Goal: Task Accomplishment & Management: Use online tool/utility

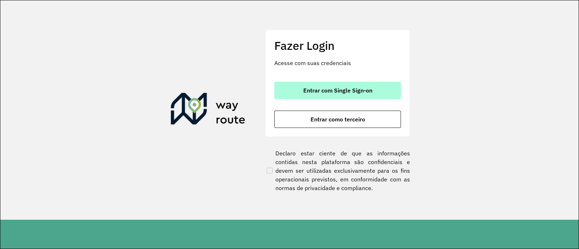
click at [337, 91] on span "Entrar com Single Sign-on" at bounding box center [337, 91] width 69 height 6
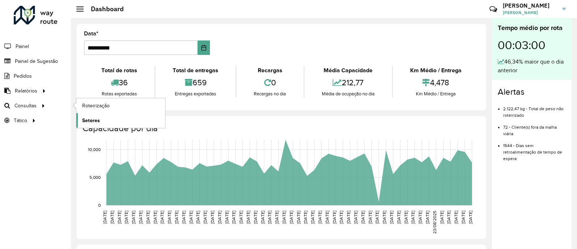
click at [92, 118] on span "Setores" at bounding box center [91, 121] width 18 height 8
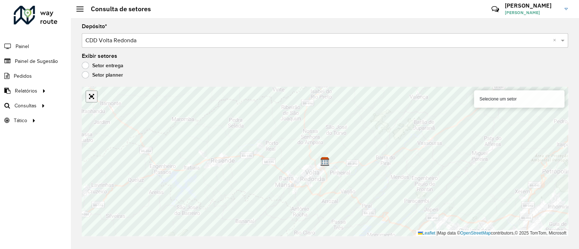
click at [91, 95] on link "Abrir mapa em tela cheia" at bounding box center [91, 96] width 11 height 11
click at [89, 97] on link "Abrir mapa em tela cheia" at bounding box center [91, 96] width 11 height 11
click at [92, 97] on link "Abrir mapa em tela cheia" at bounding box center [91, 96] width 11 height 11
click at [93, 95] on link "Abrir mapa em tela cheia" at bounding box center [91, 96] width 11 height 11
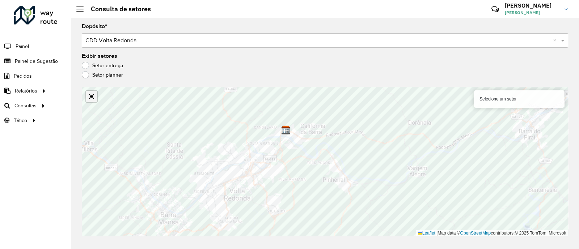
click at [93, 100] on link "Abrir mapa em tela cheia" at bounding box center [91, 96] width 11 height 11
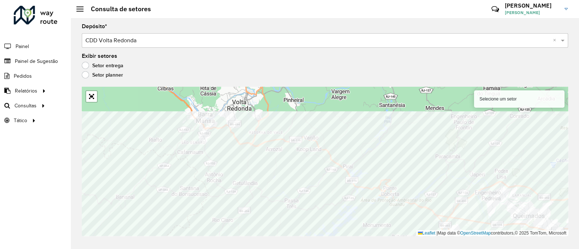
click at [282, 249] on html "Aguarde... Pop-up bloqueado! Seu navegador bloqueou automáticamente a abertura …" at bounding box center [289, 124] width 579 height 249
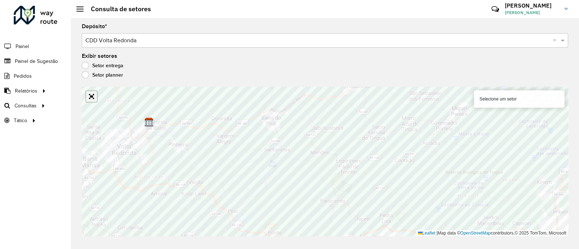
click at [92, 98] on link "Abrir mapa em tela cheia" at bounding box center [91, 96] width 11 height 11
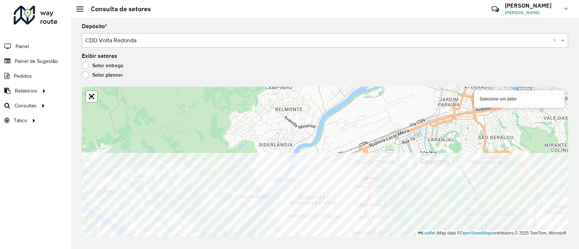
click at [265, 242] on div "Depósito * Selecione um depósito × CDD Volta Redonda × Exibir setores Setor ent…" at bounding box center [325, 133] width 508 height 231
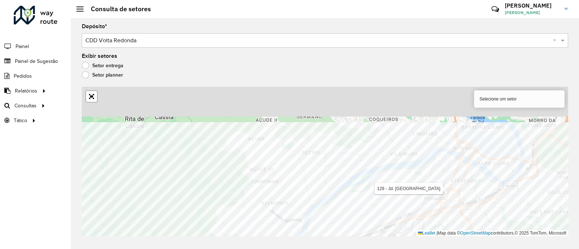
click at [329, 238] on div "Depósito * Selecione um depósito × CDD Volta Redonda × Exibir setores Setor ent…" at bounding box center [325, 133] width 508 height 231
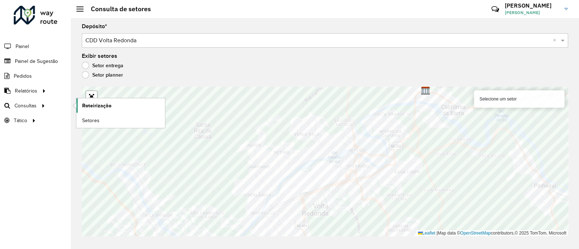
click at [89, 106] on span "Roteirização" at bounding box center [96, 106] width 29 height 8
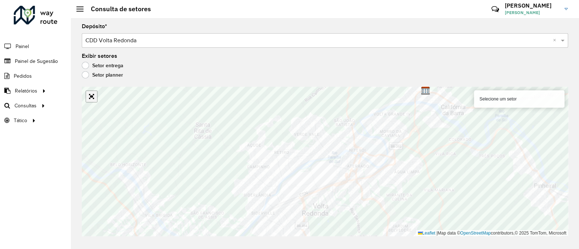
click at [92, 100] on link "Abrir mapa em tela cheia" at bounding box center [91, 96] width 11 height 11
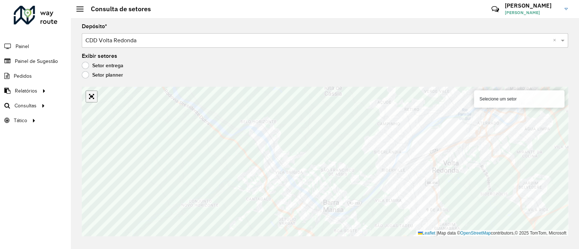
click at [93, 97] on link "Abrir mapa em tela cheia" at bounding box center [91, 96] width 11 height 11
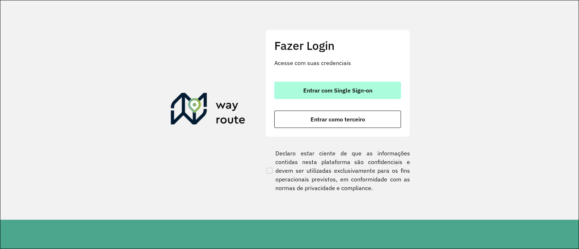
click at [335, 94] on button "Entrar com Single Sign-on" at bounding box center [337, 90] width 127 height 17
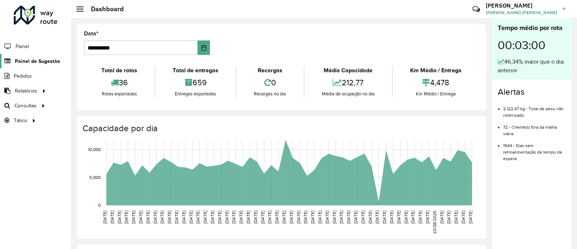
click at [22, 59] on span "Painel de Sugestão" at bounding box center [37, 62] width 45 height 8
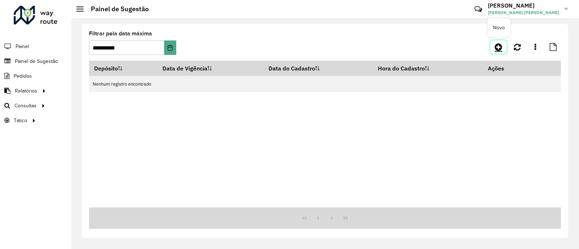
click at [502, 46] on icon at bounding box center [499, 47] width 8 height 9
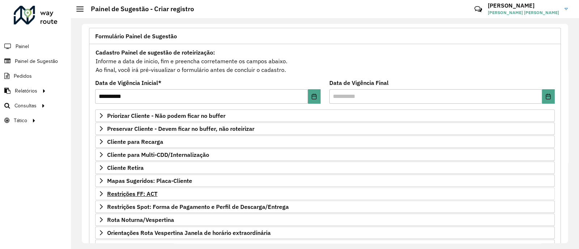
scroll to position [90, 0]
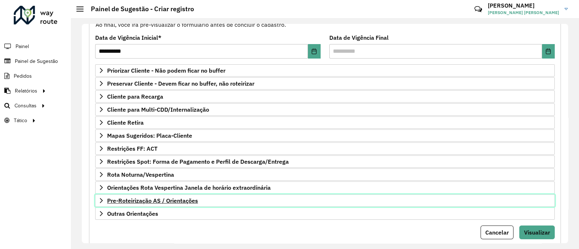
click at [158, 198] on span "Pre-Roteirização AS / Orientações" at bounding box center [152, 201] width 91 height 6
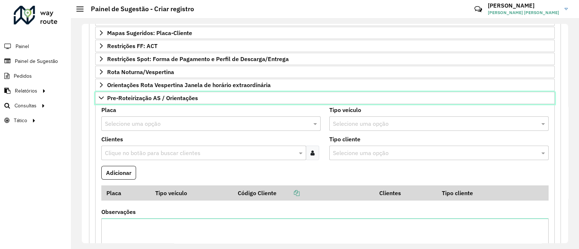
scroll to position [181, 0]
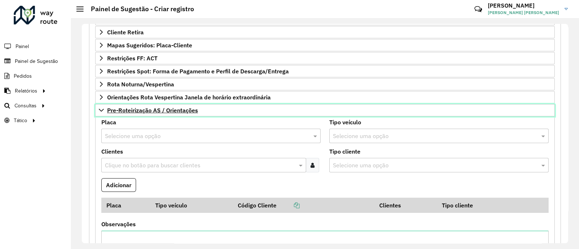
click at [104, 108] on link "Pre-Roteirização AS / Orientações" at bounding box center [325, 110] width 460 height 12
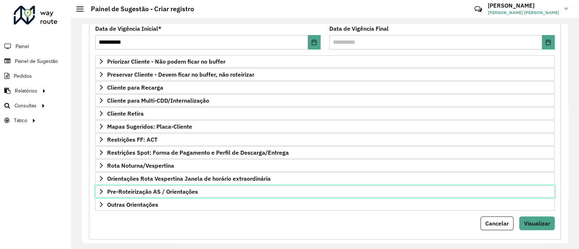
scroll to position [109, 0]
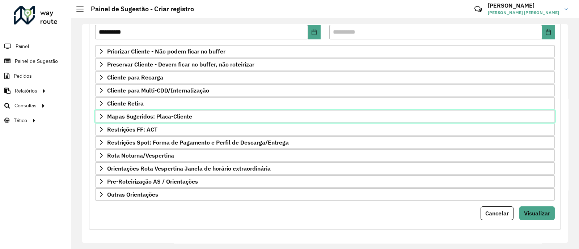
click at [104, 118] on link "Mapas Sugeridos: Placa-Cliente" at bounding box center [325, 116] width 460 height 12
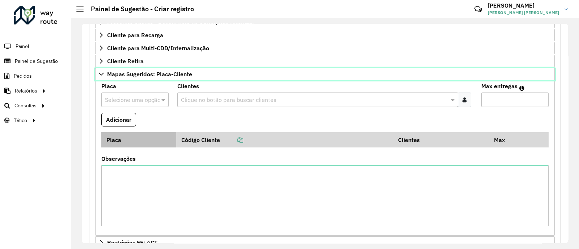
scroll to position [155, 0]
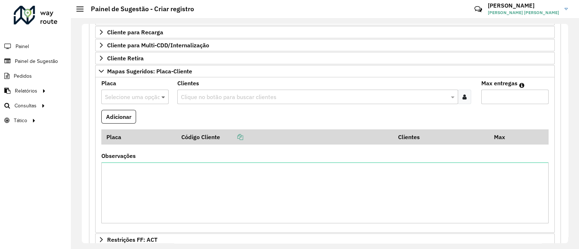
click at [163, 99] on span at bounding box center [164, 97] width 9 height 9
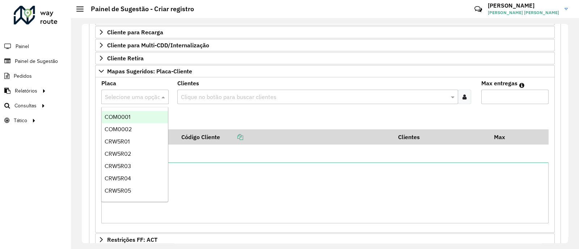
click at [201, 110] on formly-field "Adicionar" at bounding box center [325, 120] width 456 height 20
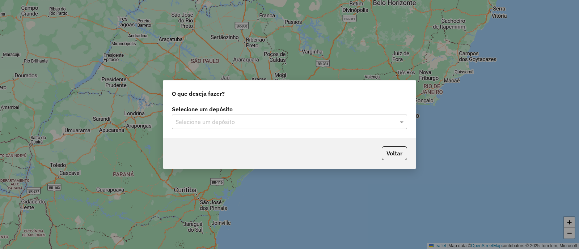
click at [398, 120] on div at bounding box center [289, 121] width 235 height 9
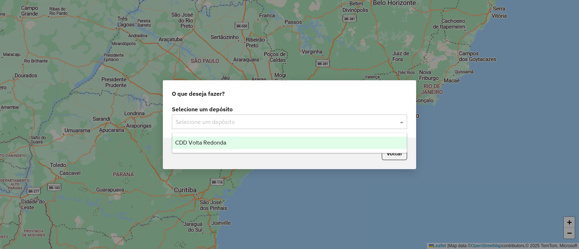
click at [339, 143] on div "CDD Volta Redonda" at bounding box center [289, 143] width 235 height 12
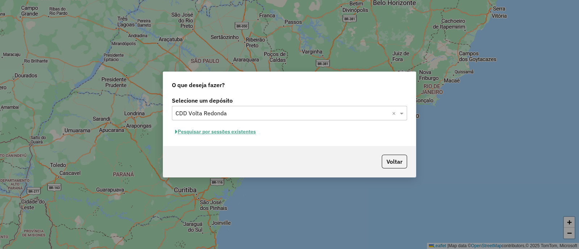
click at [205, 134] on button "Pesquisar por sessões existentes" at bounding box center [215, 131] width 87 height 11
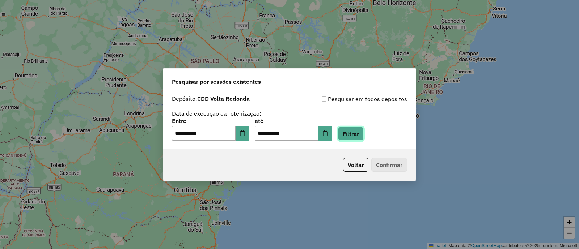
click at [364, 138] on button "Filtrar" at bounding box center [351, 134] width 26 height 14
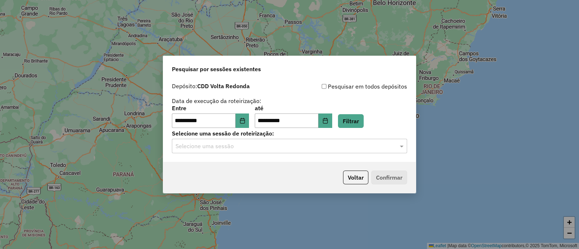
click at [320, 151] on div "Selecione uma sessão" at bounding box center [289, 146] width 235 height 14
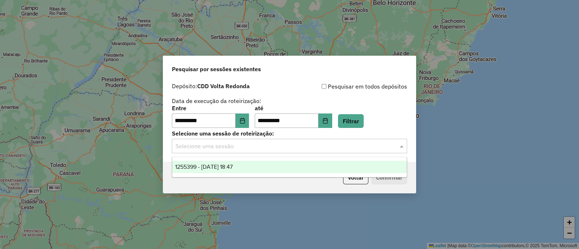
click at [251, 167] on div "1255399 - [DATE] 18:47" at bounding box center [289, 167] width 235 height 12
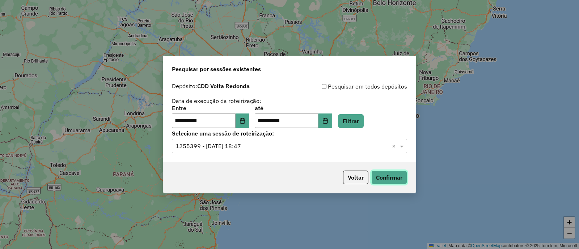
click at [399, 182] on button "Confirmar" at bounding box center [390, 178] width 36 height 14
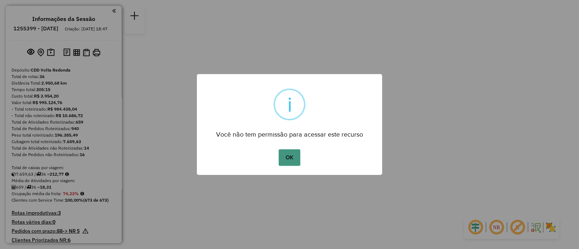
click at [287, 156] on button "OK" at bounding box center [289, 158] width 21 height 17
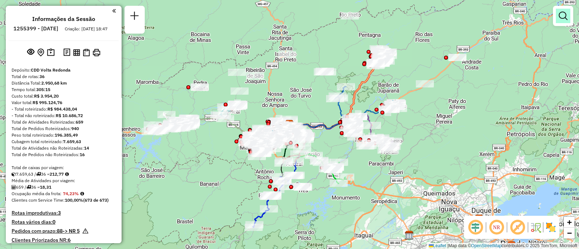
click at [559, 16] on em at bounding box center [563, 16] width 9 height 9
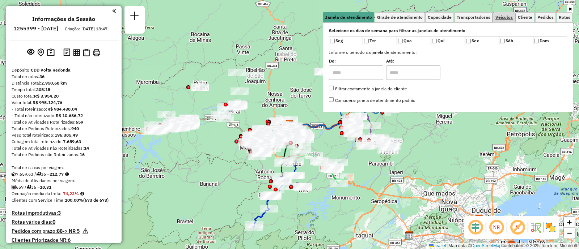
click at [500, 15] on span "Veículos" at bounding box center [504, 17] width 17 height 4
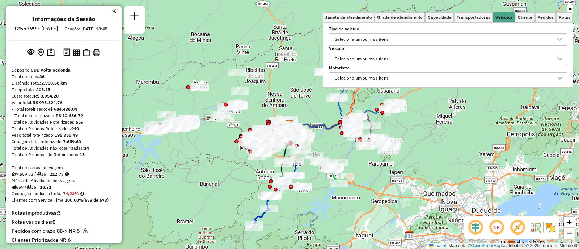
click at [365, 60] on div "Selecione um ou mais itens" at bounding box center [361, 59] width 59 height 12
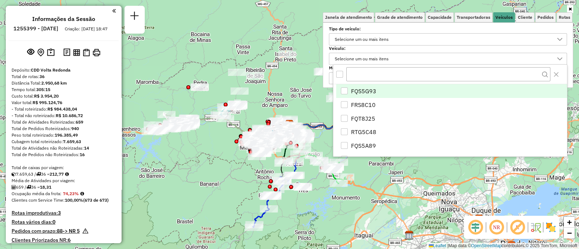
scroll to position [4, 25]
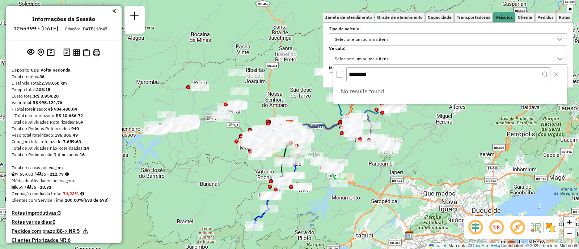
type input "*******"
drag, startPoint x: 392, startPoint y: 70, endPoint x: 335, endPoint y: 72, distance: 57.6
click at [335, 72] on div "*******" at bounding box center [450, 74] width 234 height 19
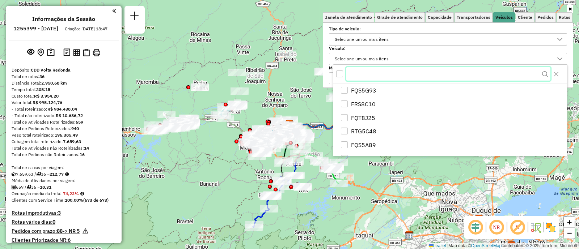
paste input "*******"
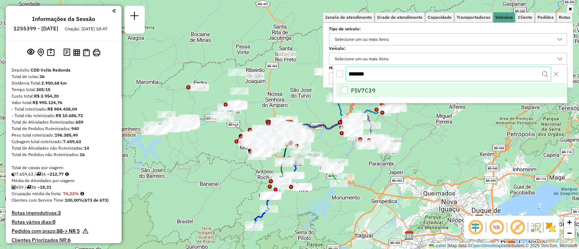
type input "*******"
click at [345, 92] on div "FSV7C39" at bounding box center [344, 91] width 7 height 7
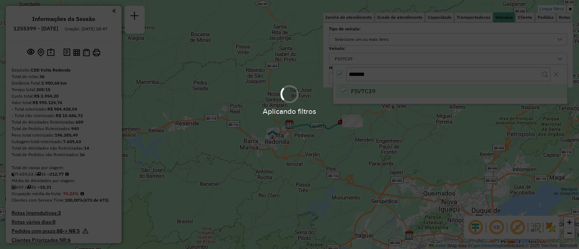
click at [419, 137] on div "Limpar filtros Janela de atendimento Grade de atendimento Capacidade Transporta…" at bounding box center [289, 124] width 579 height 249
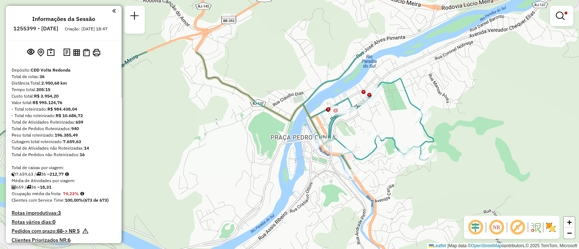
drag, startPoint x: 355, startPoint y: 91, endPoint x: 364, endPoint y: 178, distance: 87.7
click at [364, 178] on div "Rota 26 - Placa FSV7C39 08138032 - [PERSON_NAME] Limpar filtros Janela de atend…" at bounding box center [289, 124] width 579 height 249
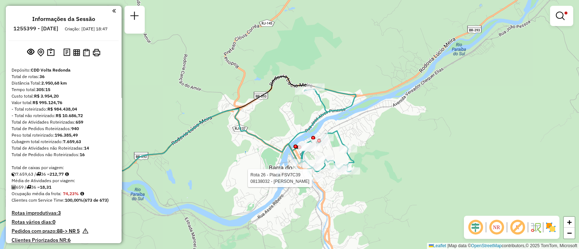
drag, startPoint x: 259, startPoint y: 127, endPoint x: 261, endPoint y: 150, distance: 22.2
click at [261, 150] on div "Rota 26 - Placa FSV7C39 08138032 - [PERSON_NAME] Limpar filtros Janela de atend…" at bounding box center [289, 124] width 579 height 249
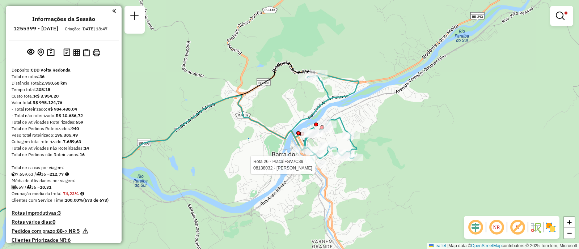
drag, startPoint x: 298, startPoint y: 127, endPoint x: 303, endPoint y: 104, distance: 24.2
click at [303, 104] on div "Rota 26 - Placa FSV7C39 08138032 - [PERSON_NAME] Limpar filtros Janela de atend…" at bounding box center [289, 124] width 579 height 249
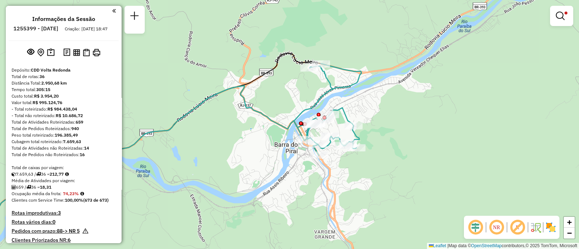
click at [427, 190] on div "Limpar filtros Janela de atendimento Grade de atendimento Capacidade Transporta…" at bounding box center [289, 124] width 579 height 249
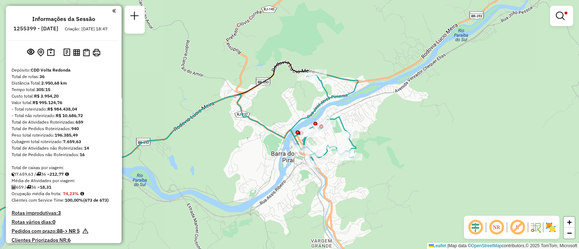
drag, startPoint x: 423, startPoint y: 131, endPoint x: 420, endPoint y: 140, distance: 9.5
click at [420, 140] on div "Limpar filtros Janela de atendimento Grade de atendimento Capacidade Transporta…" at bounding box center [289, 124] width 579 height 249
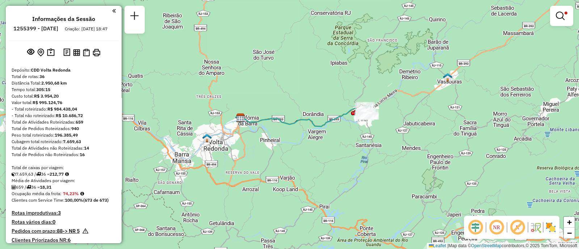
drag, startPoint x: 314, startPoint y: 174, endPoint x: 352, endPoint y: 125, distance: 61.8
click at [352, 125] on div "Limpar filtros Janela de atendimento Grade de atendimento Capacidade Transporta…" at bounding box center [289, 124] width 579 height 249
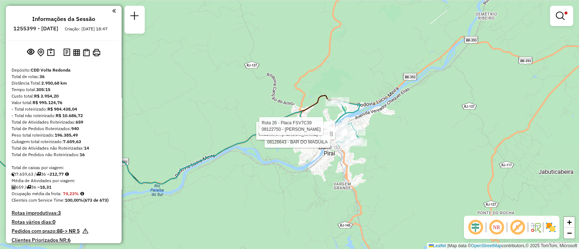
drag, startPoint x: 382, startPoint y: 136, endPoint x: 378, endPoint y: 160, distance: 24.5
click at [378, 160] on div "Rota 26 - Placa FSV7C39 08126350 - F.I.S. [PERSON_NAME] EIREL Rota 26 - Placa F…" at bounding box center [289, 124] width 579 height 249
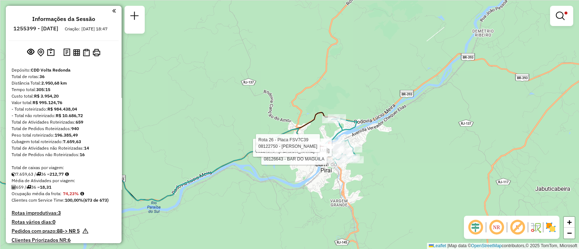
click at [402, 131] on div "Rota 26 - Placa FSV7C39 08126350 - F.I.S. [PERSON_NAME] EIREL Rota 26 - Placa F…" at bounding box center [289, 124] width 579 height 249
click at [284, 74] on div "Rota 26 - Placa FSV7C39 08126350 - F.I.S. [PERSON_NAME] EIREL Rota 26 - Placa F…" at bounding box center [289, 124] width 579 height 249
